Goal: Task Accomplishment & Management: Complete application form

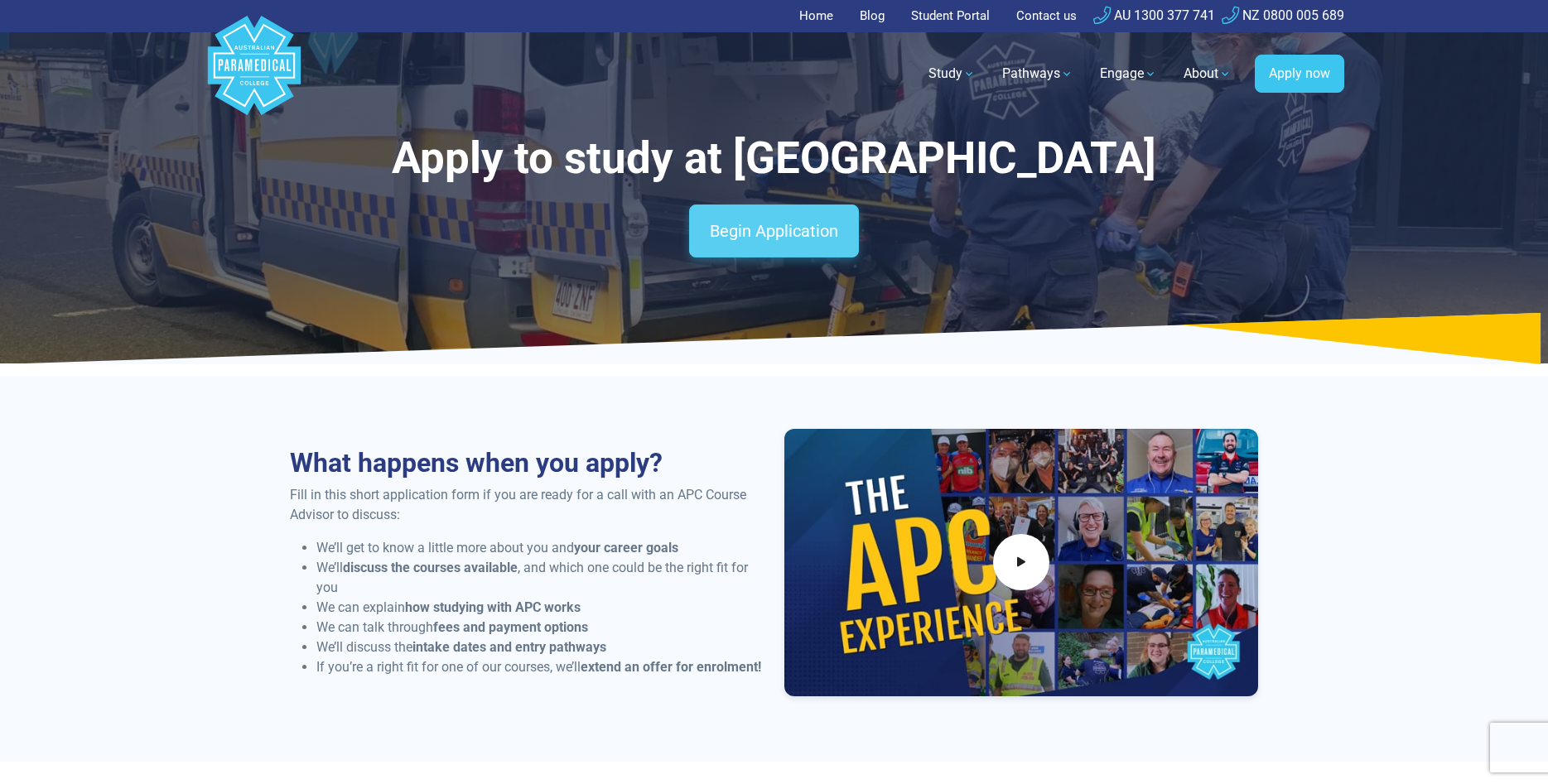
click at [829, 250] on link "Begin Application" at bounding box center [774, 231] width 169 height 53
click at [820, 240] on link "Begin Application" at bounding box center [774, 231] width 169 height 53
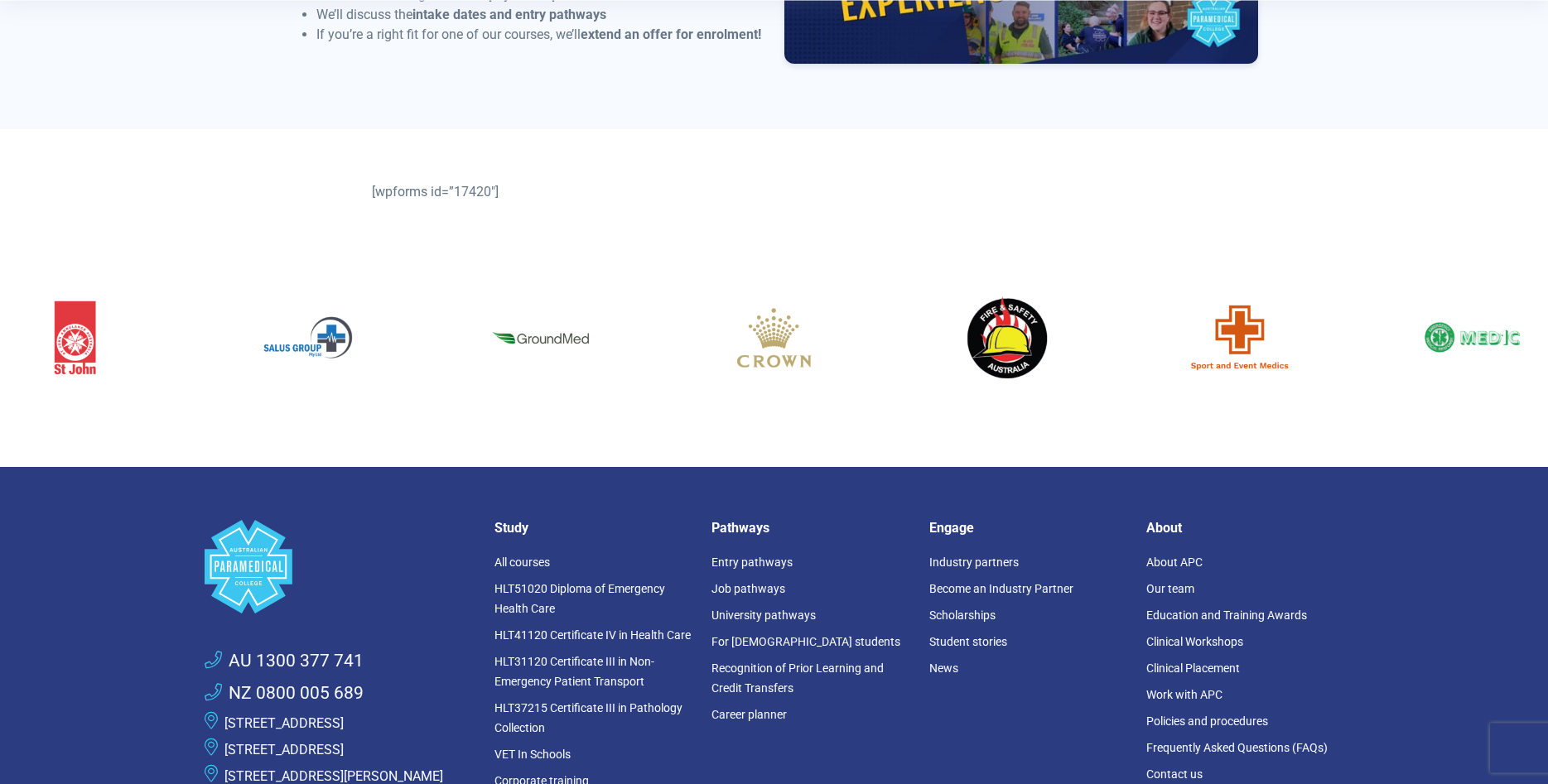
scroll to position [41, 0]
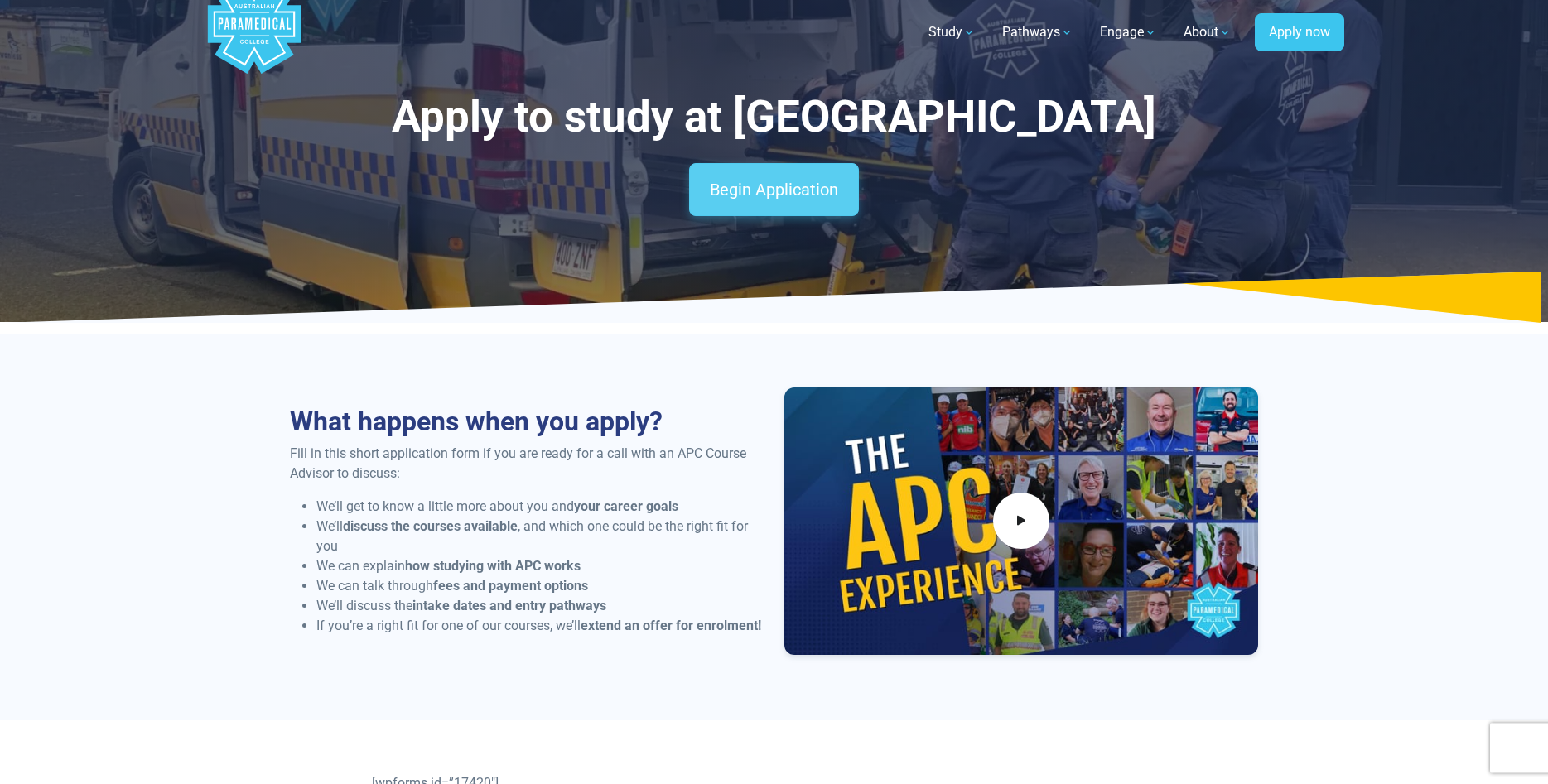
click at [846, 188] on link "Begin Application" at bounding box center [774, 189] width 169 height 53
click at [714, 169] on link "Begin Application" at bounding box center [774, 189] width 169 height 53
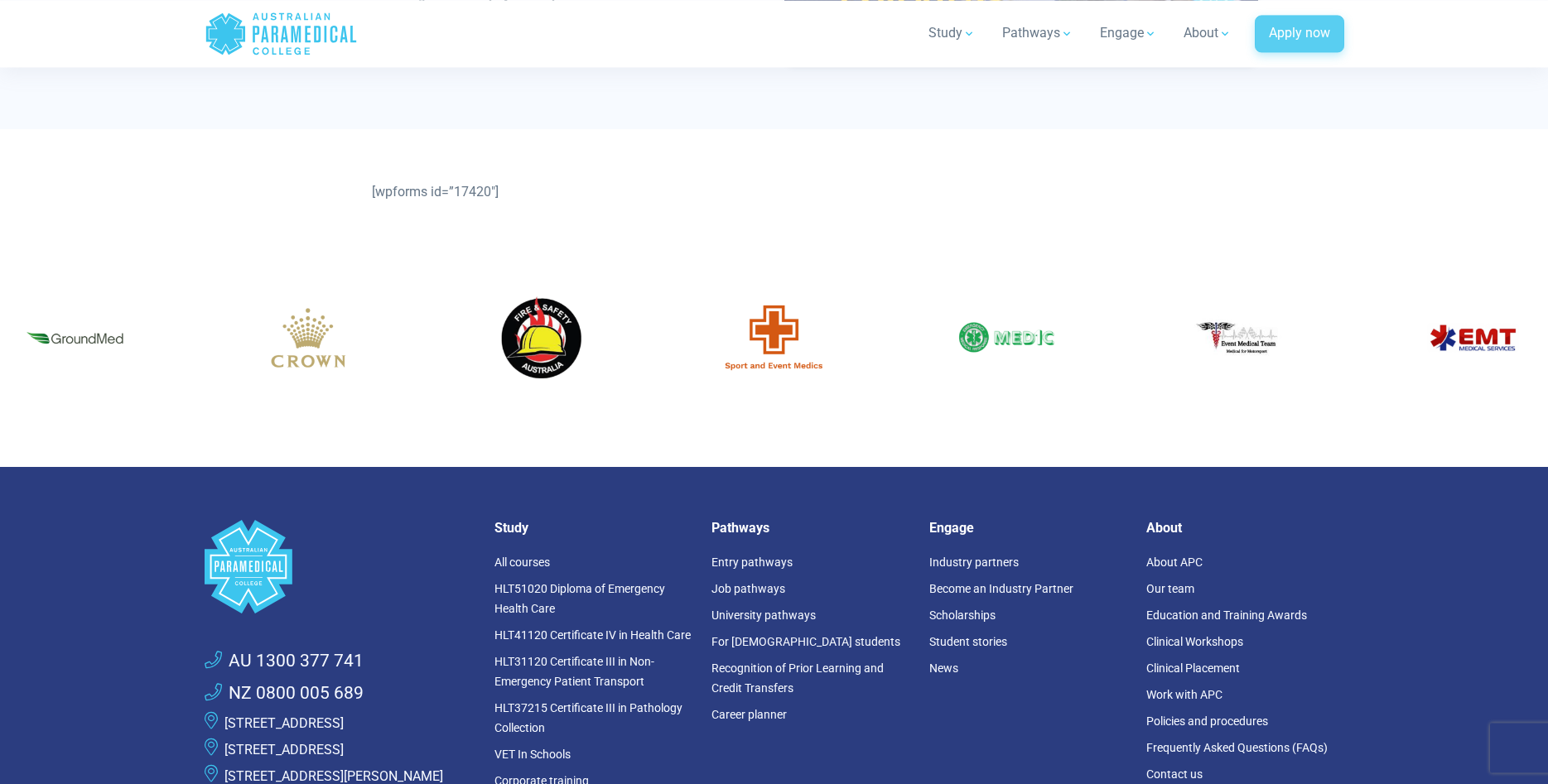
click at [1294, 36] on link "Apply now" at bounding box center [1299, 34] width 89 height 38
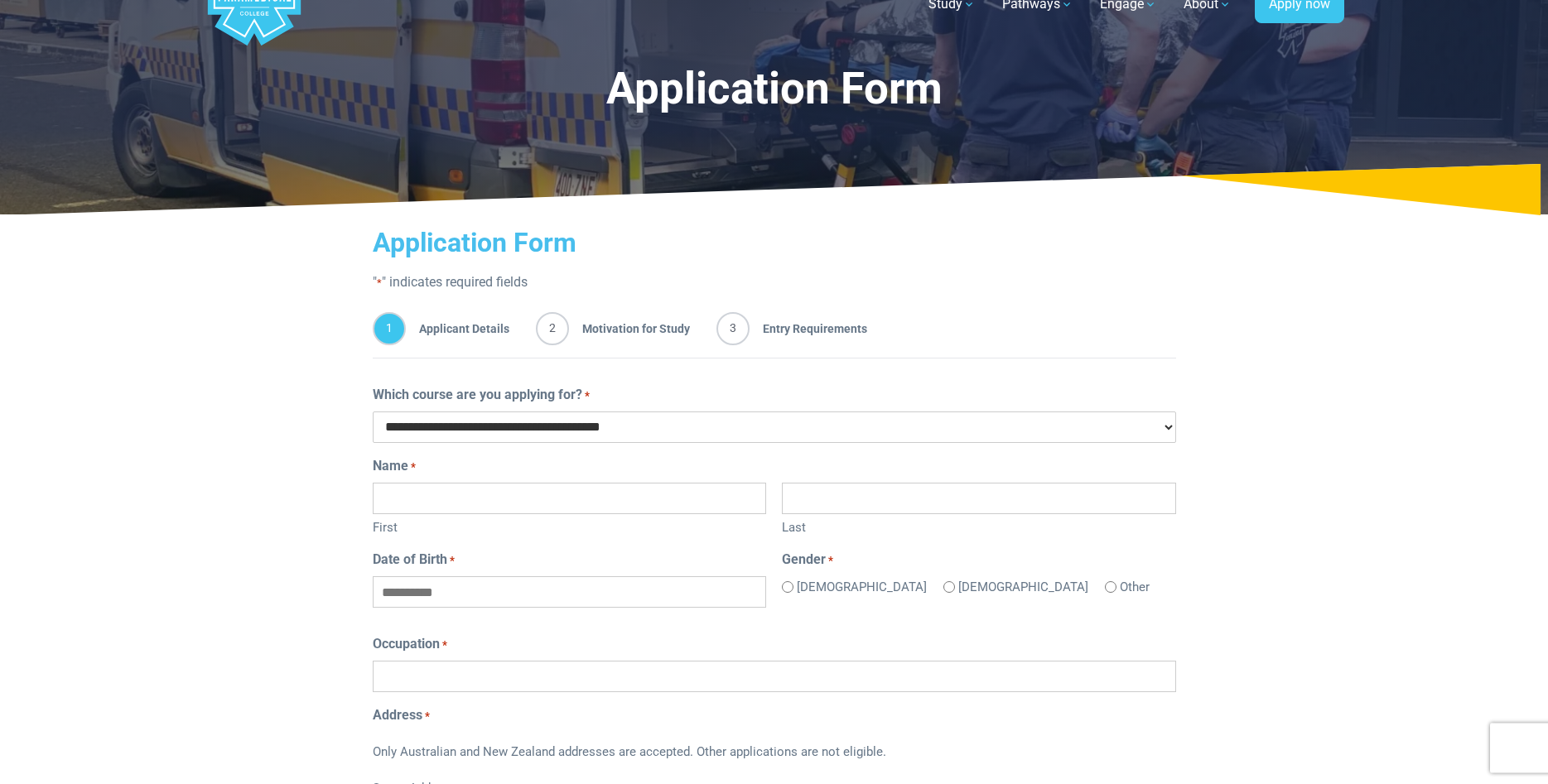
scroll to position [85, 0]
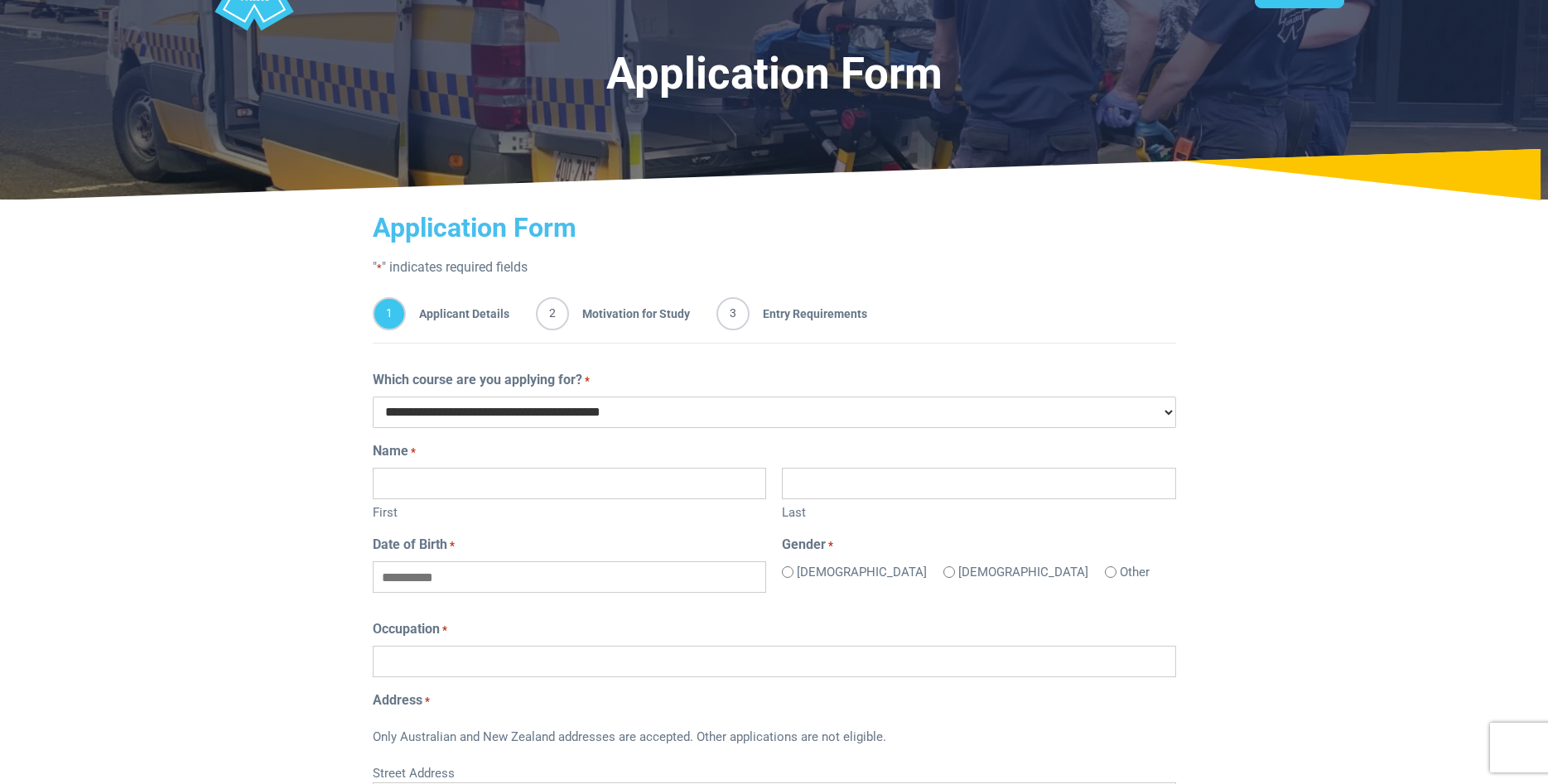
click at [372, 397] on select "**********" at bounding box center [774, 412] width 803 height 32
click at [682, 408] on select "**********" at bounding box center [774, 412] width 803 height 32
click at [586, 483] on input "First" at bounding box center [569, 483] width 393 height 32
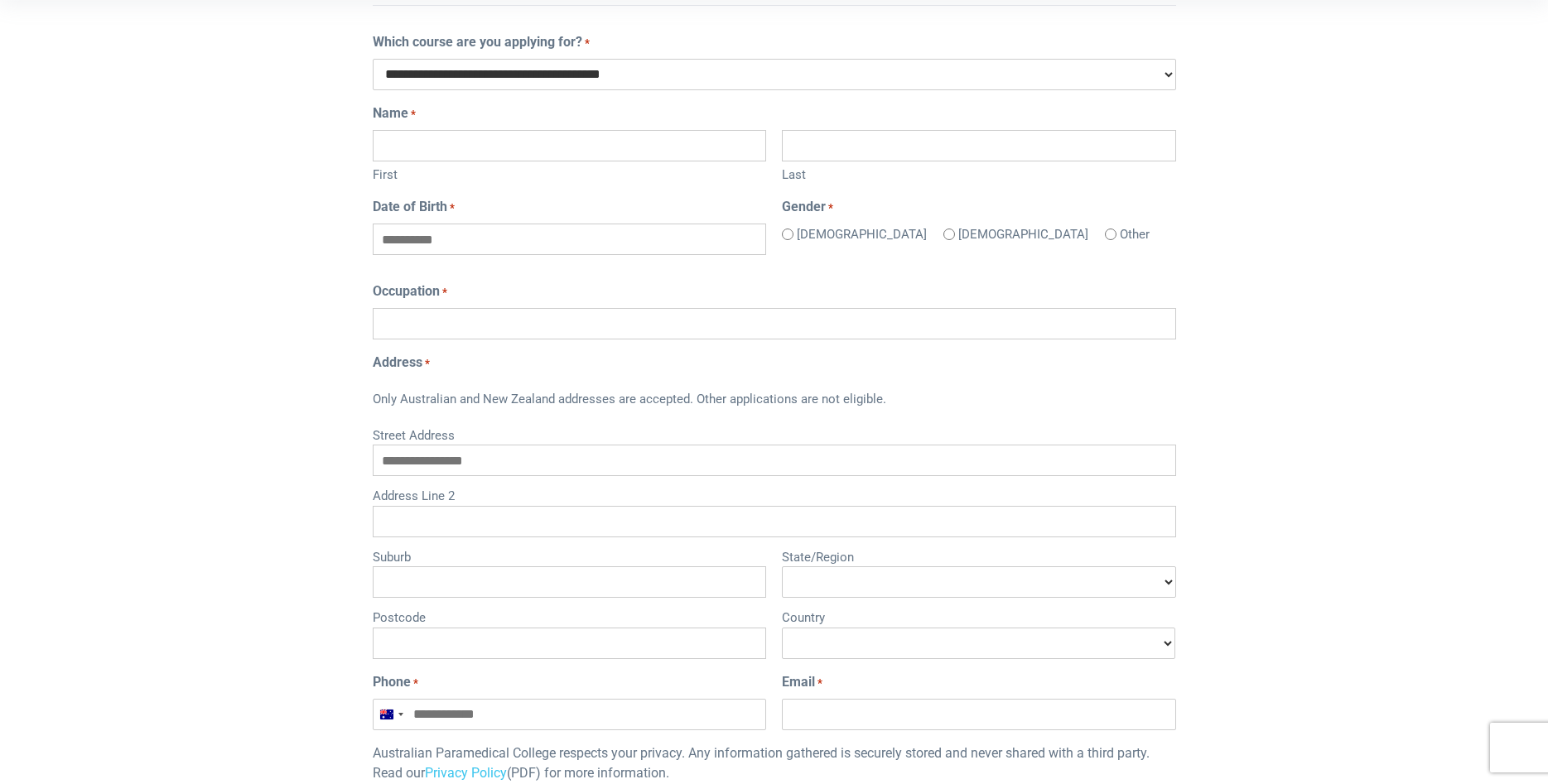
click at [561, 333] on input "Occupation *" at bounding box center [774, 324] width 803 height 32
